Goal: Register for event/course

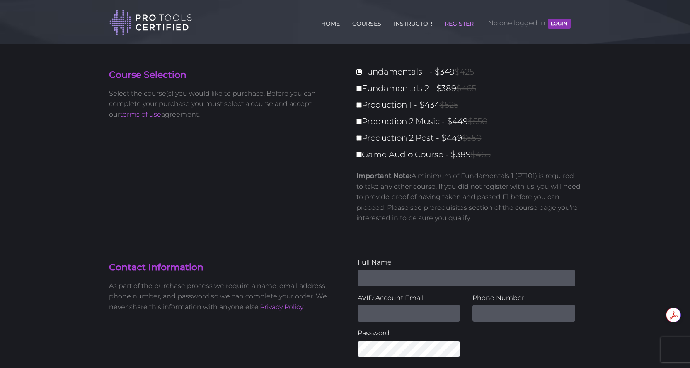
click at [358, 71] on input "Fundamentals 1 - $349 $425" at bounding box center [358, 71] width 5 height 5
checkbox input "true"
type input "349"
click at [329, 20] on link "HOME" at bounding box center [330, 21] width 23 height 13
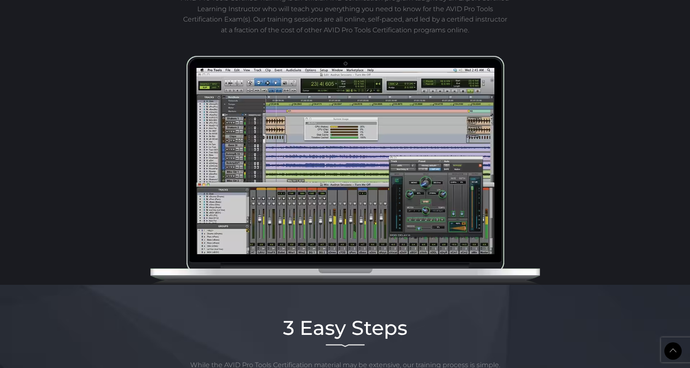
scroll to position [580, 0]
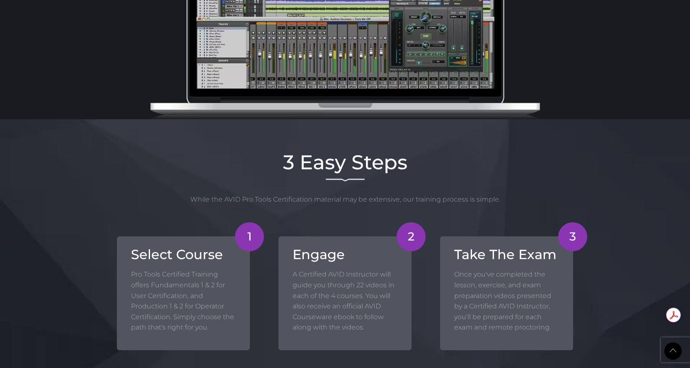
click at [183, 277] on p "Pro Tools Certified Training offers Fundamentals 1 & 2 for User Certification, …" at bounding box center [183, 301] width 105 height 64
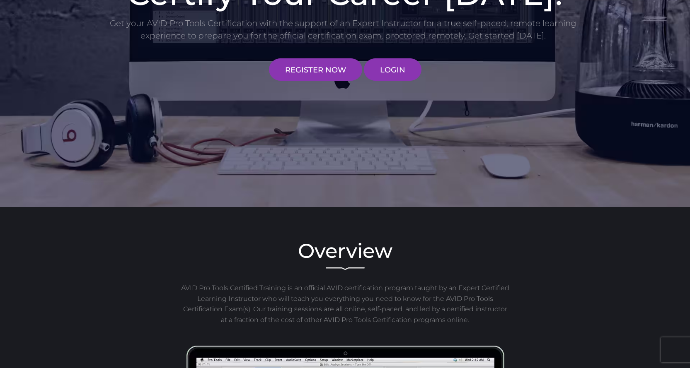
scroll to position [0, 0]
